Goal: Task Accomplishment & Management: Manage account settings

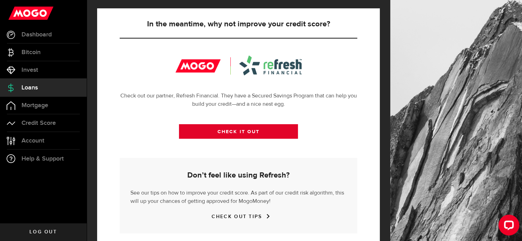
scroll to position [259, 0]
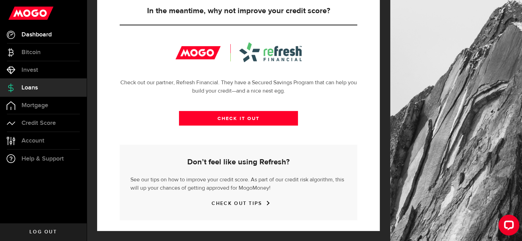
click at [47, 33] on span "Dashboard" at bounding box center [37, 35] width 30 height 6
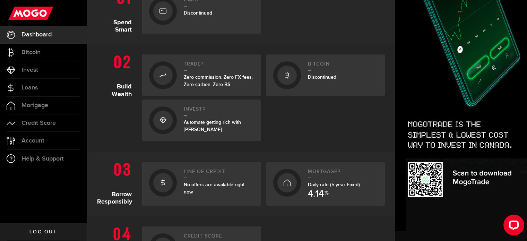
scroll to position [40, 0]
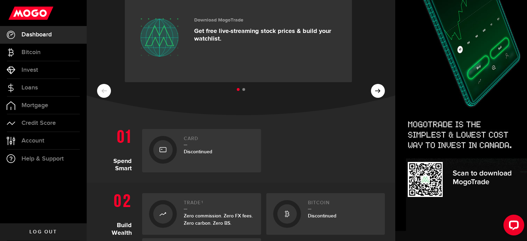
click at [376, 90] on ul at bounding box center [241, 89] width 288 height 9
click at [372, 90] on ul at bounding box center [241, 89] width 288 height 9
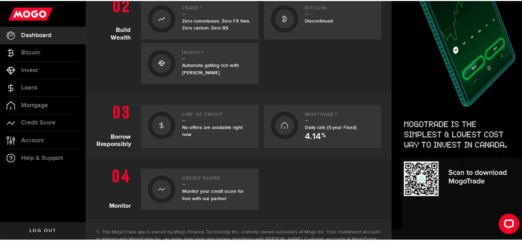
scroll to position [283, 0]
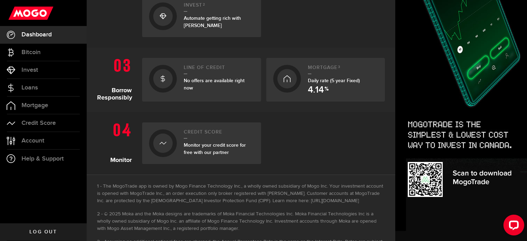
click at [115, 99] on h1 "Borrow Responsibly" at bounding box center [117, 77] width 40 height 47
click at [26, 140] on span "Account" at bounding box center [33, 141] width 23 height 6
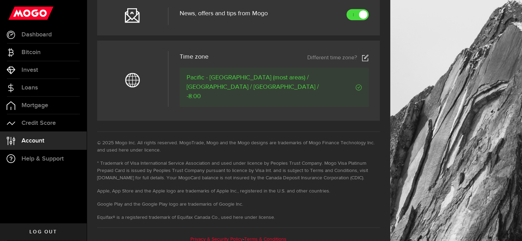
scroll to position [355, 0]
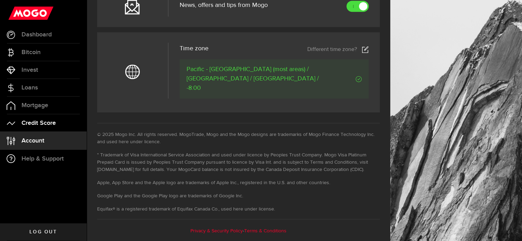
click at [34, 125] on span "Credit Score" at bounding box center [39, 123] width 34 height 6
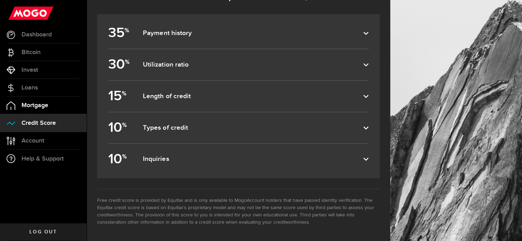
scroll to position [334, 0]
click at [46, 107] on span "Mortgage" at bounding box center [35, 105] width 27 height 6
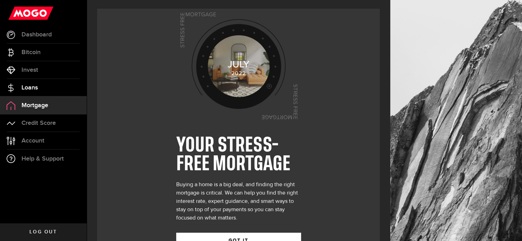
click at [34, 91] on link "Loans" at bounding box center [43, 87] width 87 height 17
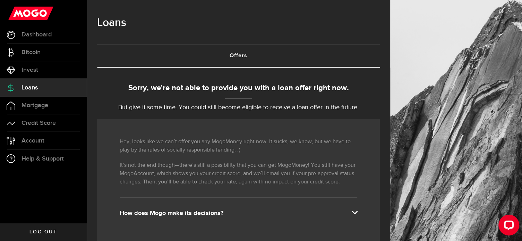
click at [357, 211] on span at bounding box center [355, 212] width 6 height 6
click at [357, 213] on span at bounding box center [355, 212] width 6 height 6
click at [31, 72] on span "Invest" at bounding box center [30, 70] width 17 height 6
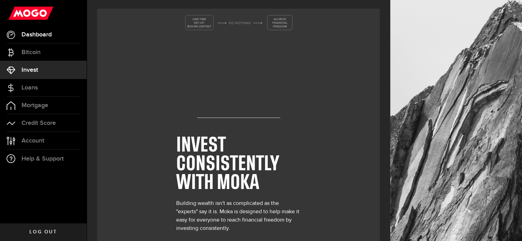
click at [35, 27] on link "Dashboard" at bounding box center [43, 34] width 87 height 17
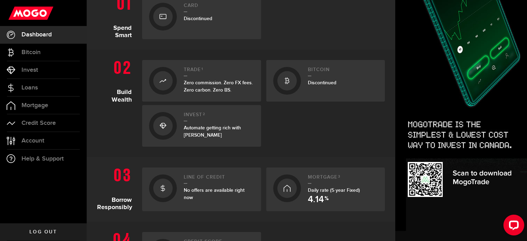
scroll to position [318, 0]
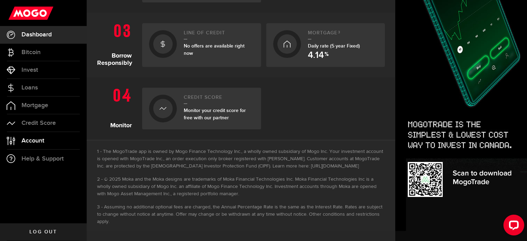
click at [39, 138] on span "Account" at bounding box center [33, 141] width 23 height 6
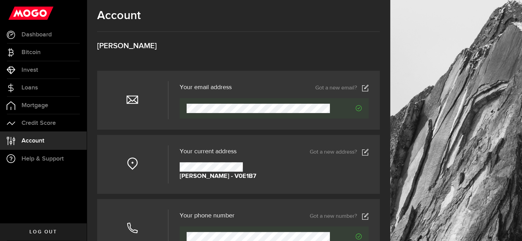
click at [369, 152] on icon at bounding box center [365, 152] width 7 height 7
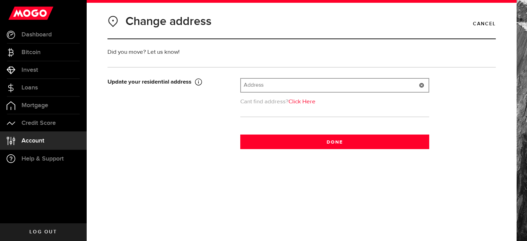
click at [272, 82] on input "text" at bounding box center [335, 85] width 188 height 13
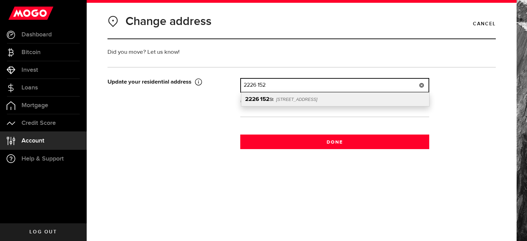
click at [262, 83] on input "2226 152" at bounding box center [335, 85] width 188 height 13
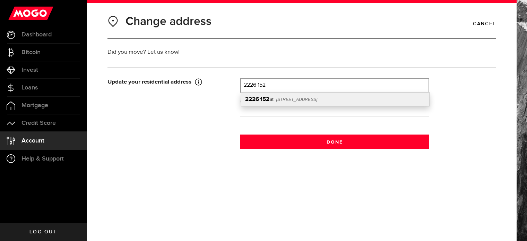
click at [268, 100] on b "152" at bounding box center [264, 99] width 9 height 6
type input "[STREET_ADDRESS]"
type input "2226"
type input "152 St"
type input "[GEOGRAPHIC_DATA]"
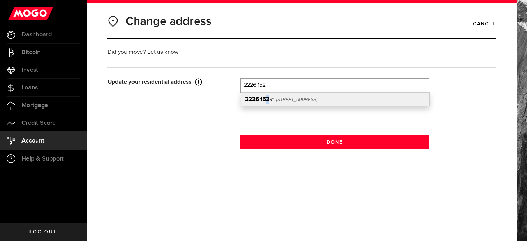
select select "BC"
type input "V4A 4N9"
type input "[GEOGRAPHIC_DATA]"
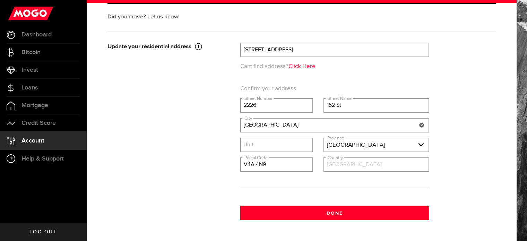
scroll to position [58, 0]
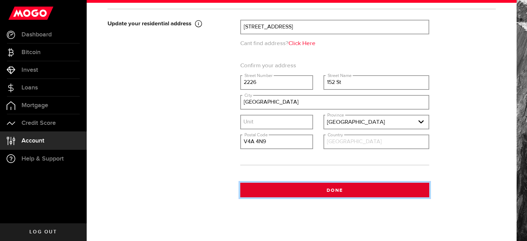
click at [379, 191] on button "Done" at bounding box center [334, 190] width 189 height 15
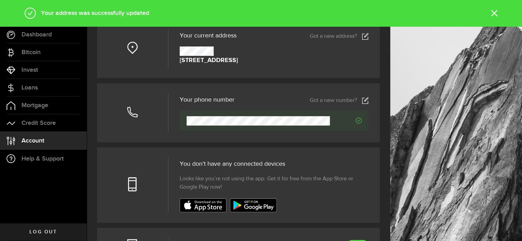
scroll to position [104, 0]
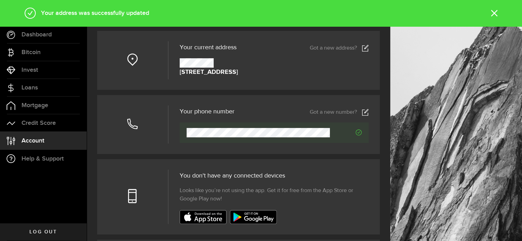
click at [369, 112] on icon at bounding box center [365, 112] width 7 height 7
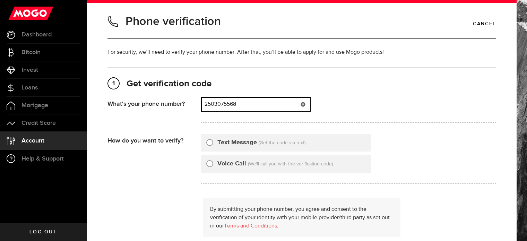
drag, startPoint x: 251, startPoint y: 105, endPoint x: 137, endPoint y: 123, distance: 115.1
click at [137, 123] on div "What's your phone number? That doesn't look like a valid phone number. Try agai…" at bounding box center [302, 112] width 388 height 30
type input "2505150234"
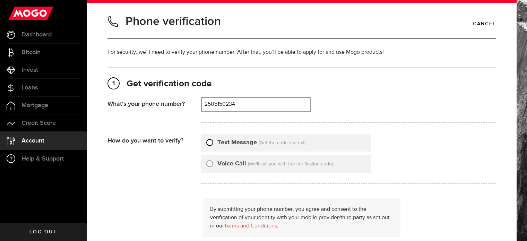
click at [209, 142] on input "Text Message" at bounding box center [209, 141] width 7 height 7
radio input "true"
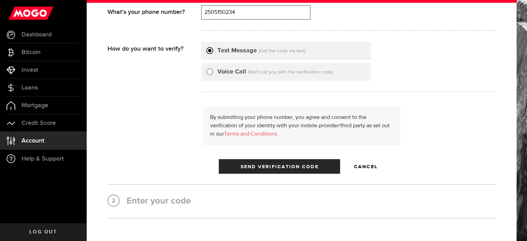
scroll to position [137, 0]
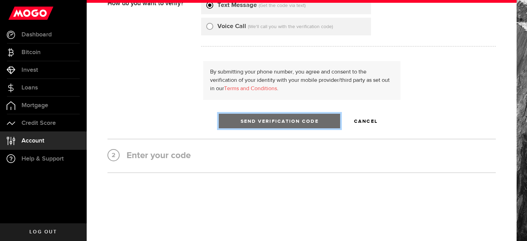
click at [313, 120] on span "Send Verification Code" at bounding box center [280, 121] width 78 height 5
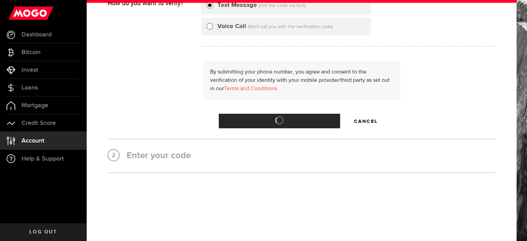
scroll to position [0, 0]
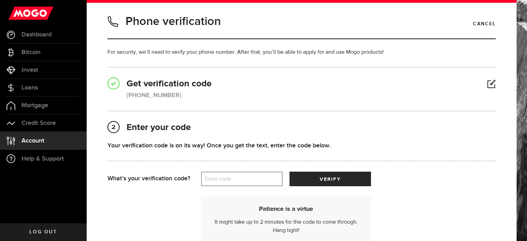
click at [240, 177] on label "Enter code" at bounding box center [242, 179] width 82 height 14
click at [240, 177] on input "Enter code" at bounding box center [242, 179] width 82 height 15
type input "47374"
click at [290, 172] on button "verify" at bounding box center [331, 179] width 82 height 15
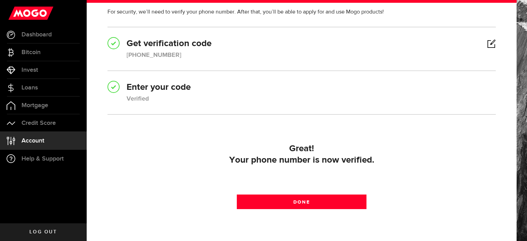
scroll to position [77, 0]
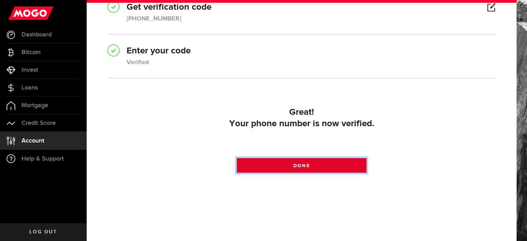
click at [345, 162] on link "Done" at bounding box center [301, 165] width 129 height 15
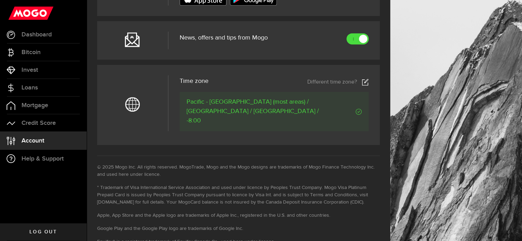
scroll to position [355, 0]
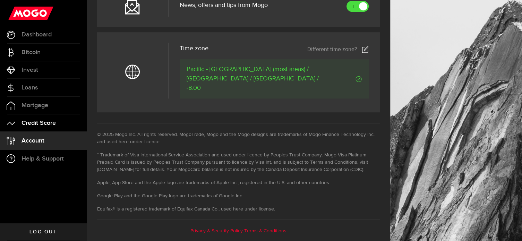
click at [40, 129] on link "Credit Score" at bounding box center [43, 122] width 87 height 17
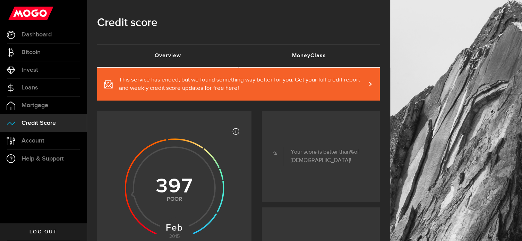
click at [318, 57] on link "MoneyClass (requires attention)" at bounding box center [310, 56] width 142 height 22
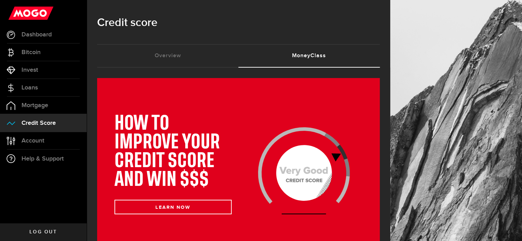
scroll to position [173, 0]
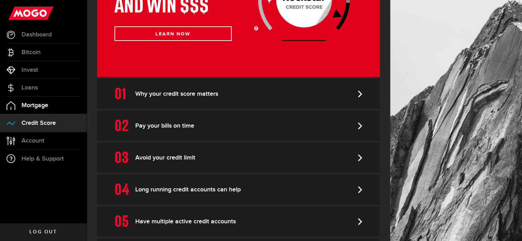
click at [43, 106] on span "Mortgage" at bounding box center [35, 105] width 27 height 6
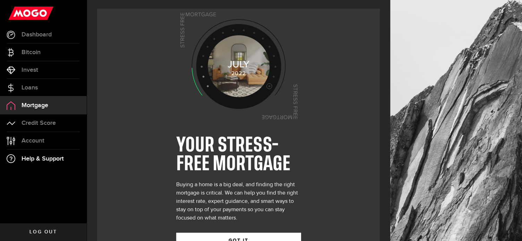
click at [46, 150] on link "Help & Support" at bounding box center [43, 159] width 87 height 18
click at [40, 143] on span "Account" at bounding box center [33, 141] width 23 height 6
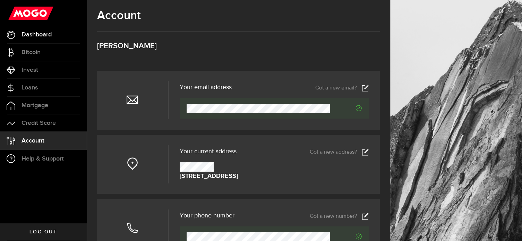
click at [43, 33] on span "Dashboard" at bounding box center [37, 35] width 30 height 6
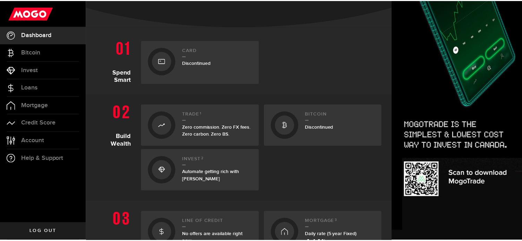
scroll to position [208, 0]
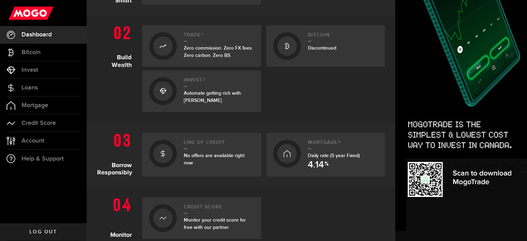
click at [165, 147] on div at bounding box center [162, 153] width 19 height 19
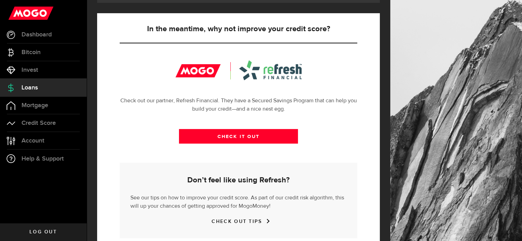
scroll to position [259, 0]
